Goal: Task Accomplishment & Management: Manage account settings

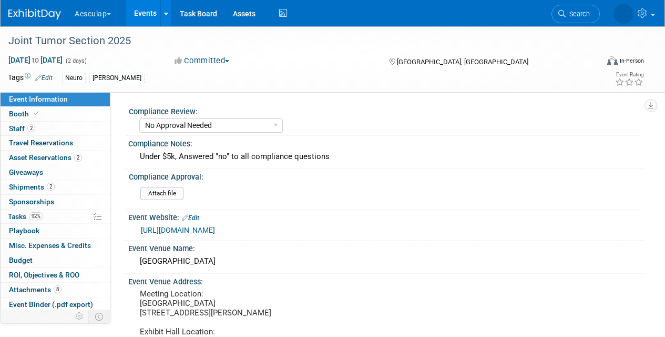
select select "No Approval Needed"
select select "Neuro"
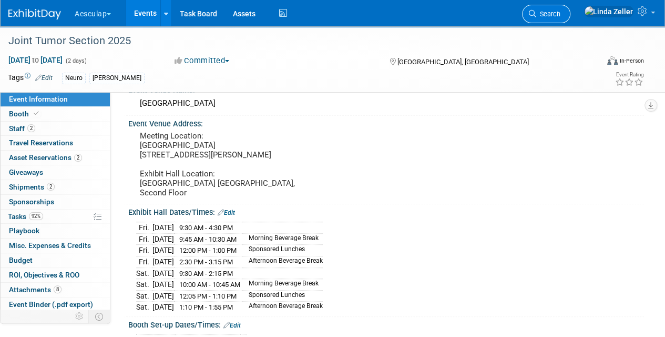
click at [561, 11] on span "Search" at bounding box center [548, 14] width 24 height 8
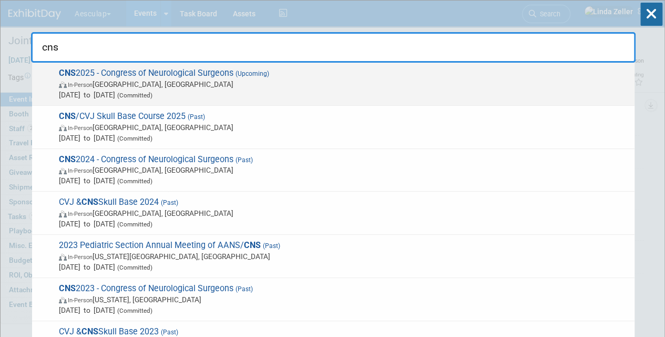
type input "cns"
click at [91, 76] on span "CNS 2025 - Congress of Neurological Surgeons (Upcoming) In-Person [GEOGRAPHIC_D…" at bounding box center [343, 84] width 574 height 32
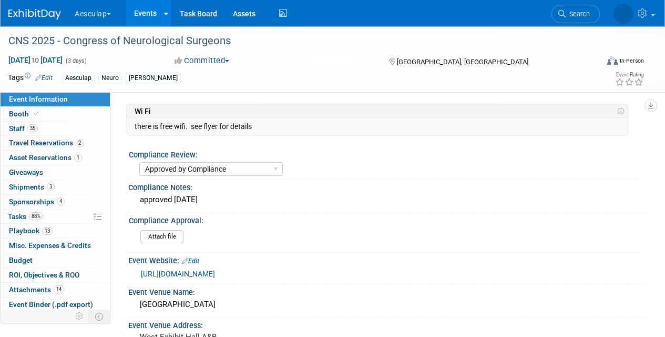
select select "Approved by Compliance"
select select "Neuro"
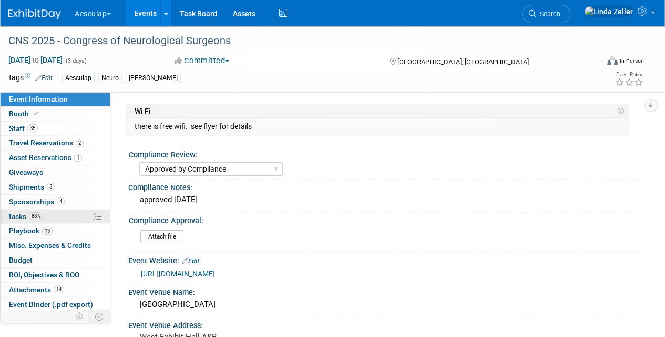
click at [15, 212] on span "Tasks 88%" at bounding box center [25, 216] width 35 height 8
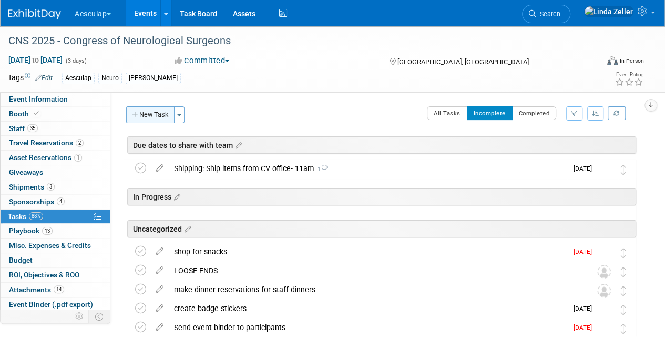
click at [144, 113] on button "New Task" at bounding box center [150, 114] width 48 height 17
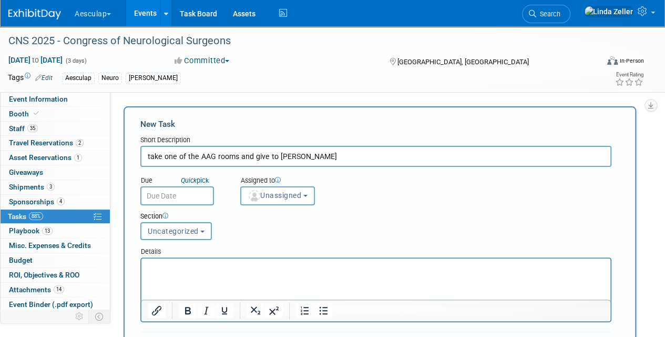
type input "take one of the AAG rooms and give to Rian Rifkin"
click at [202, 195] on input "text" at bounding box center [177, 195] width 74 height 19
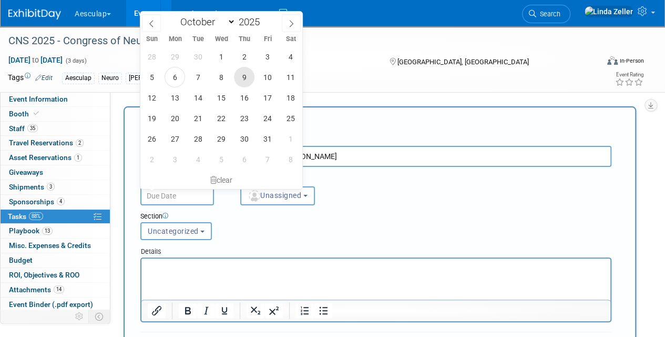
click at [241, 79] on span "9" at bounding box center [244, 77] width 21 height 21
type input "[DATE]"
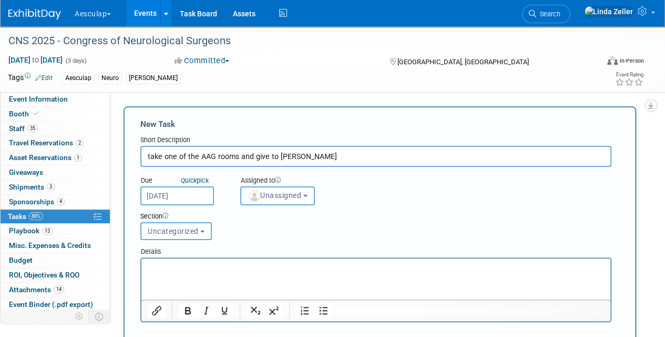
click at [281, 202] on button "Unassigned" at bounding box center [277, 195] width 75 height 19
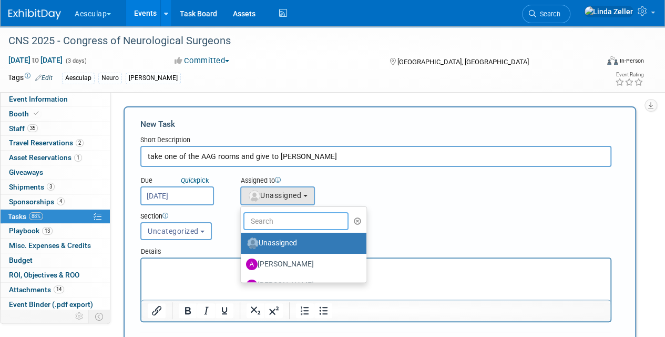
click at [281, 224] on input "text" at bounding box center [295, 221] width 105 height 18
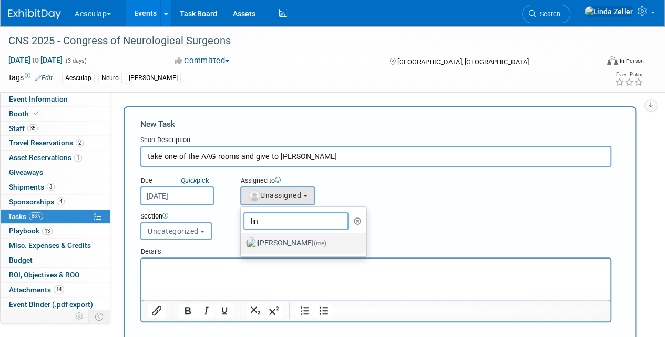
type input "lin"
click at [278, 242] on label "Linda Zeller (me)" at bounding box center [301, 243] width 110 height 17
click at [242, 242] on input "Linda Zeller (me)" at bounding box center [239, 241] width 7 height 7
select select "997af25e-71f2-407b-94d0-6444a5b8fc40"
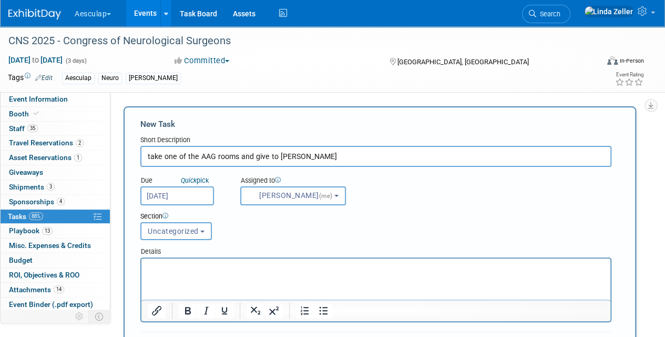
scroll to position [158, 0]
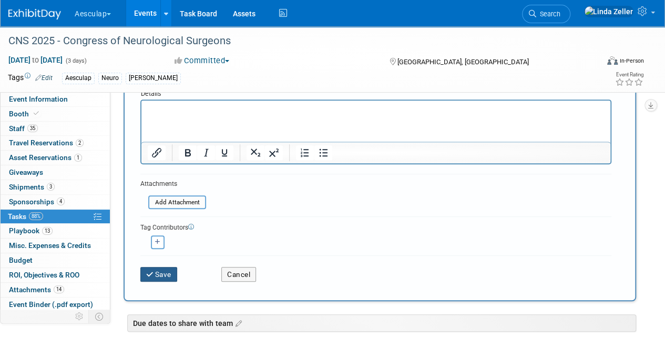
click at [165, 271] on button "Save" at bounding box center [158, 274] width 37 height 15
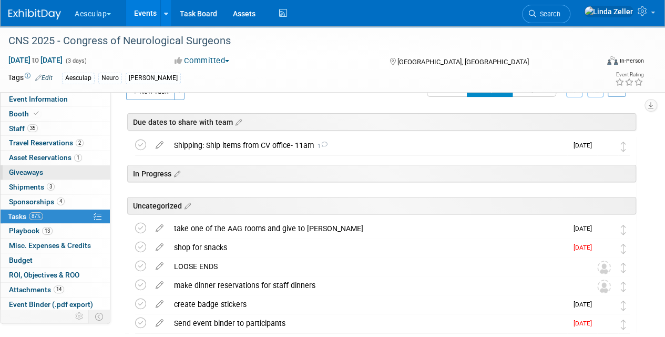
scroll to position [0, 0]
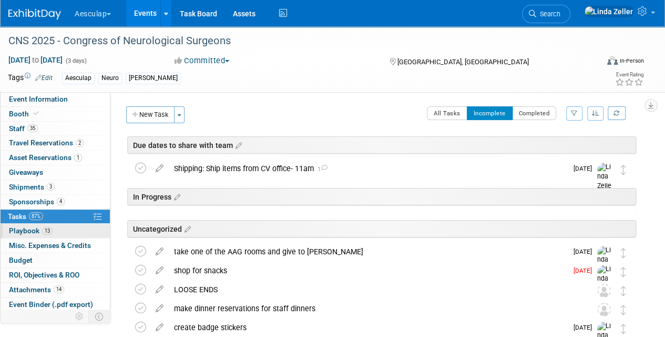
click at [21, 227] on span "Playbook 13" at bounding box center [31, 230] width 44 height 8
